Goal: Transaction & Acquisition: Register for event/course

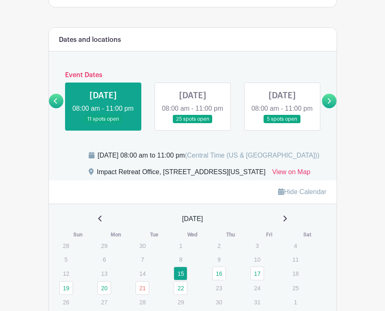
scroll to position [350, 0]
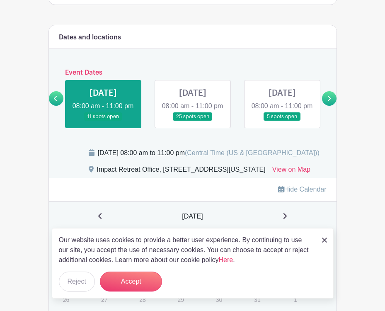
click at [322, 105] on link at bounding box center [329, 98] width 15 height 15
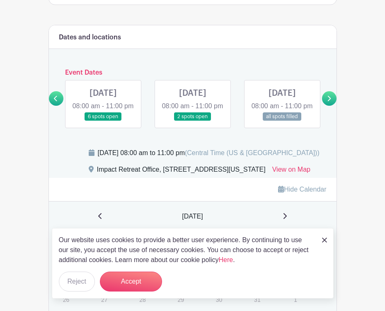
click at [56, 101] on icon at bounding box center [55, 98] width 3 height 5
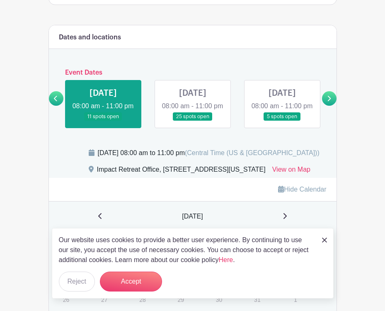
click at [283, 121] on link at bounding box center [283, 121] width 0 height 0
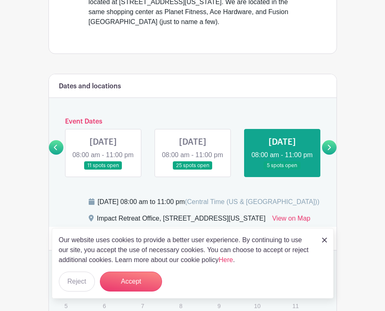
scroll to position [304, 0]
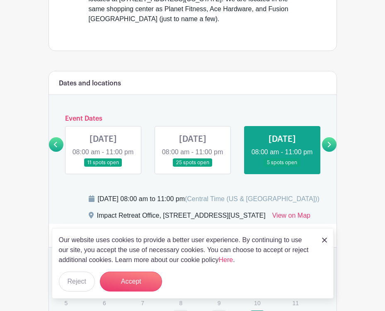
click at [330, 147] on icon at bounding box center [329, 144] width 3 height 5
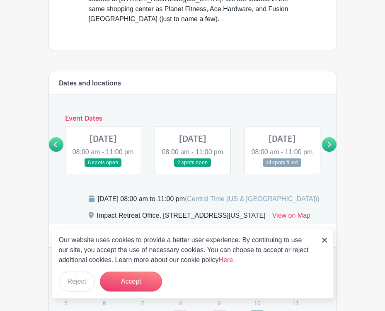
click at [330, 147] on icon at bounding box center [329, 144] width 3 height 5
click at [53, 147] on link at bounding box center [56, 144] width 15 height 15
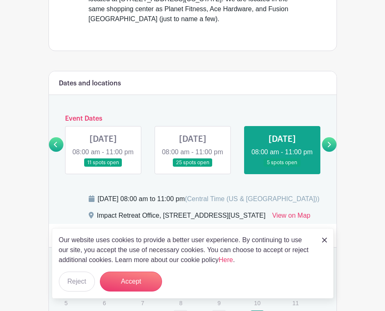
click at [193, 167] on link at bounding box center [193, 167] width 0 height 0
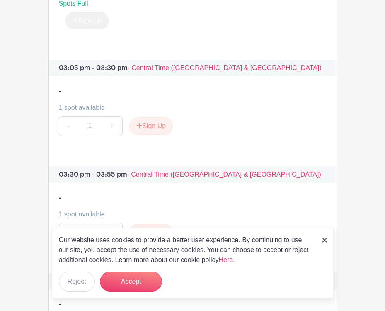
scroll to position [1203, 0]
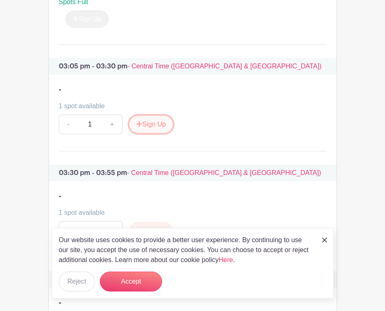
click at [157, 133] on button "Sign Up" at bounding box center [151, 124] width 44 height 17
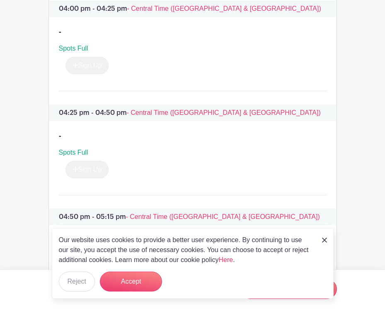
scroll to position [1781, 0]
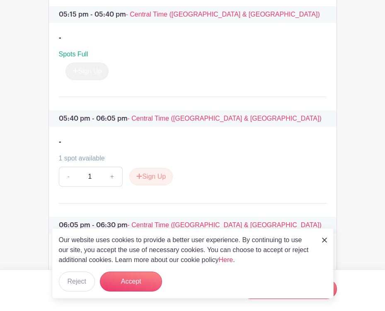
click at [322, 238] on img at bounding box center [324, 240] width 5 height 5
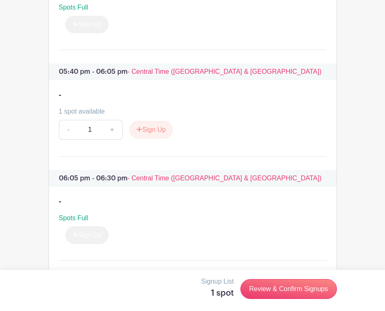
scroll to position [1829, 0]
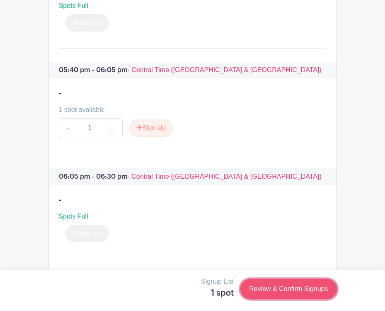
click at [269, 292] on link "Review & Confirm Signups" at bounding box center [289, 289] width 96 height 20
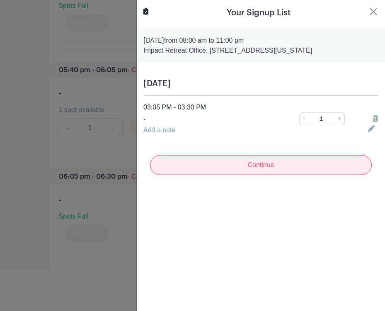
click at [276, 167] on input "Continue" at bounding box center [261, 165] width 222 height 20
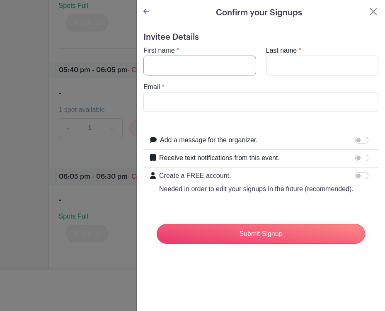
click at [206, 68] on input "First name" at bounding box center [200, 66] width 113 height 20
type input "[PERSON_NAME]"
click at [280, 64] on input "Last name" at bounding box center [322, 66] width 113 height 20
type input "[PERSON_NAME]"
click at [224, 107] on input "Email" at bounding box center [261, 102] width 235 height 20
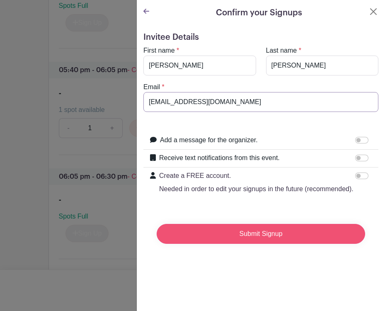
type input "[EMAIL_ADDRESS][DOMAIN_NAME]"
click at [245, 231] on input "Submit Signup" at bounding box center [261, 234] width 209 height 20
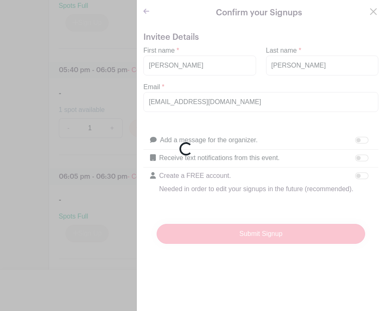
scroll to position [1844, 0]
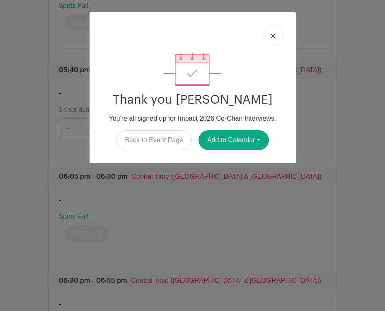
click at [274, 32] on link at bounding box center [273, 35] width 19 height 21
